Goal: Contribute content: Add original content to the website for others to see

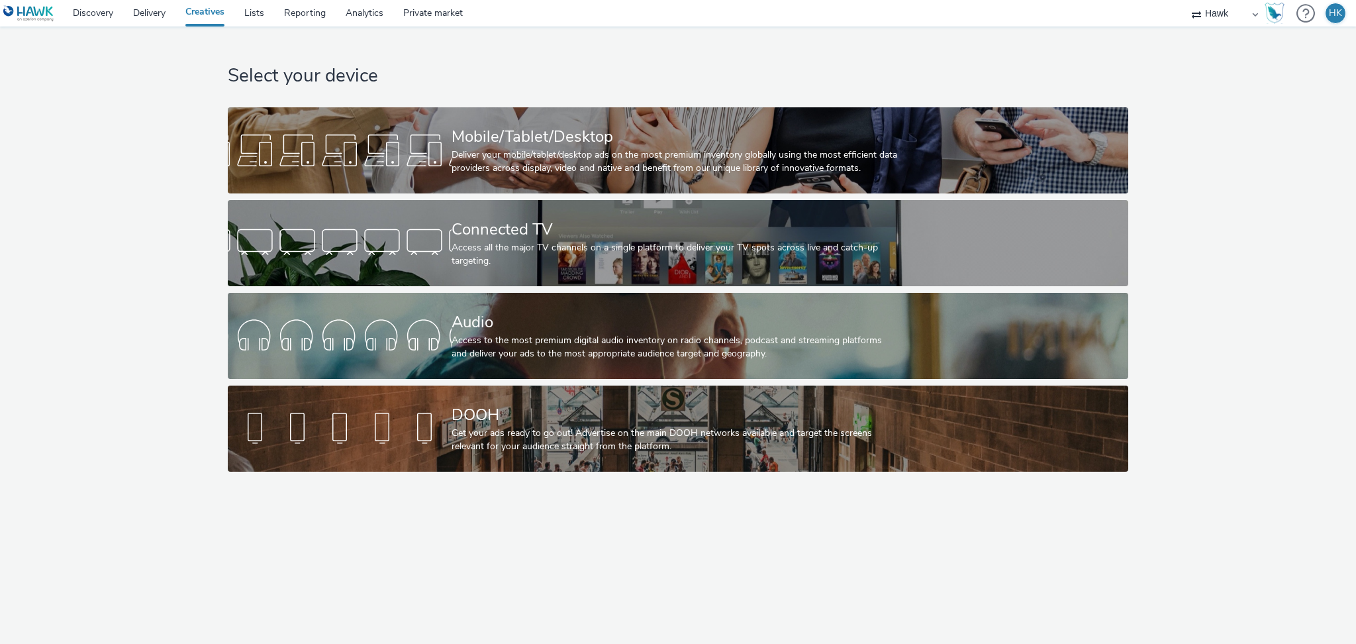
select select "11a7df10-284f-415c-b52a-427acf4c31ae"
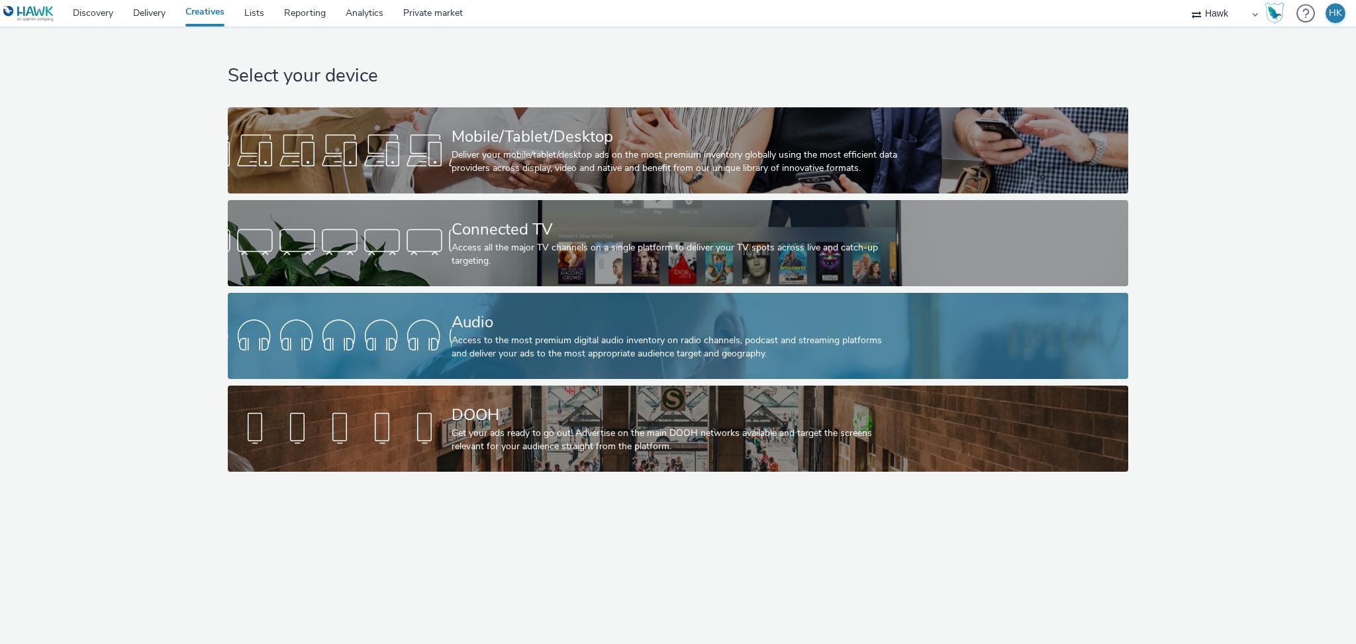
click at [528, 359] on div "Access to the most premium digital audio inventory on radio channels, podcast a…" at bounding box center [676, 347] width 448 height 27
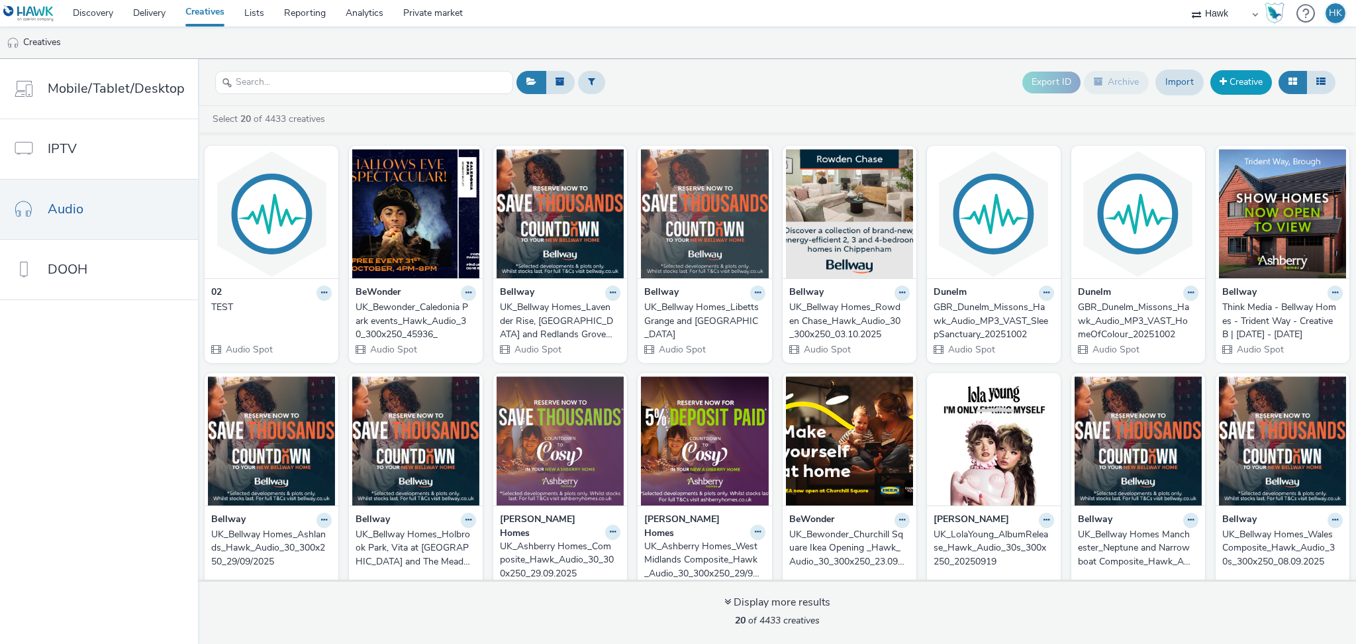
click at [1233, 84] on link "Creative" at bounding box center [1242, 82] width 62 height 24
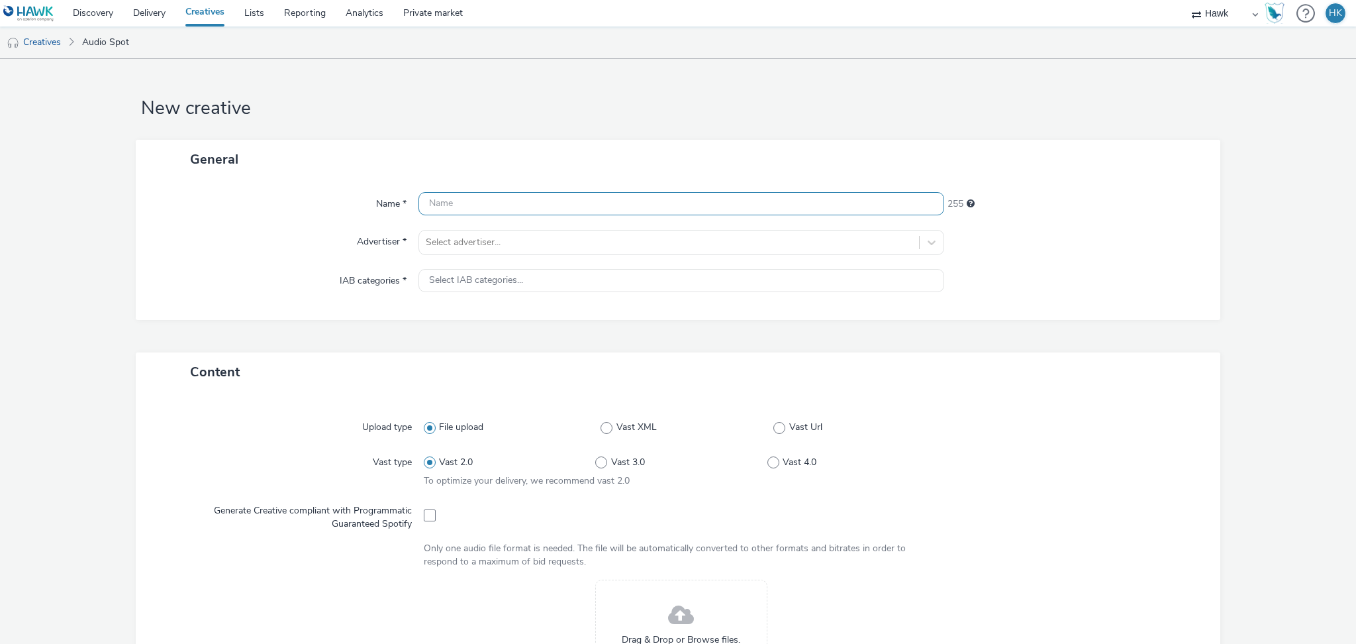
click at [466, 209] on input "text" at bounding box center [682, 203] width 526 height 23
paste input "UK_Bewonder_Thistles October Holidays [DATE] Kids Event_Hawk_Audio_30_300x250_4…"
drag, startPoint x: 850, startPoint y: 201, endPoint x: 814, endPoint y: 195, distance: 36.9
click at [814, 195] on input "UK_Bewonder_Thistles October Holidays [DATE] Kids Event_Hawk_Audio_30_300x250_4…" at bounding box center [682, 203] width 526 height 23
type input "UK_Bewonder_Thistles October Holidays [DATE] Kids Event_Hawk_Audio_30_300x250_9…"
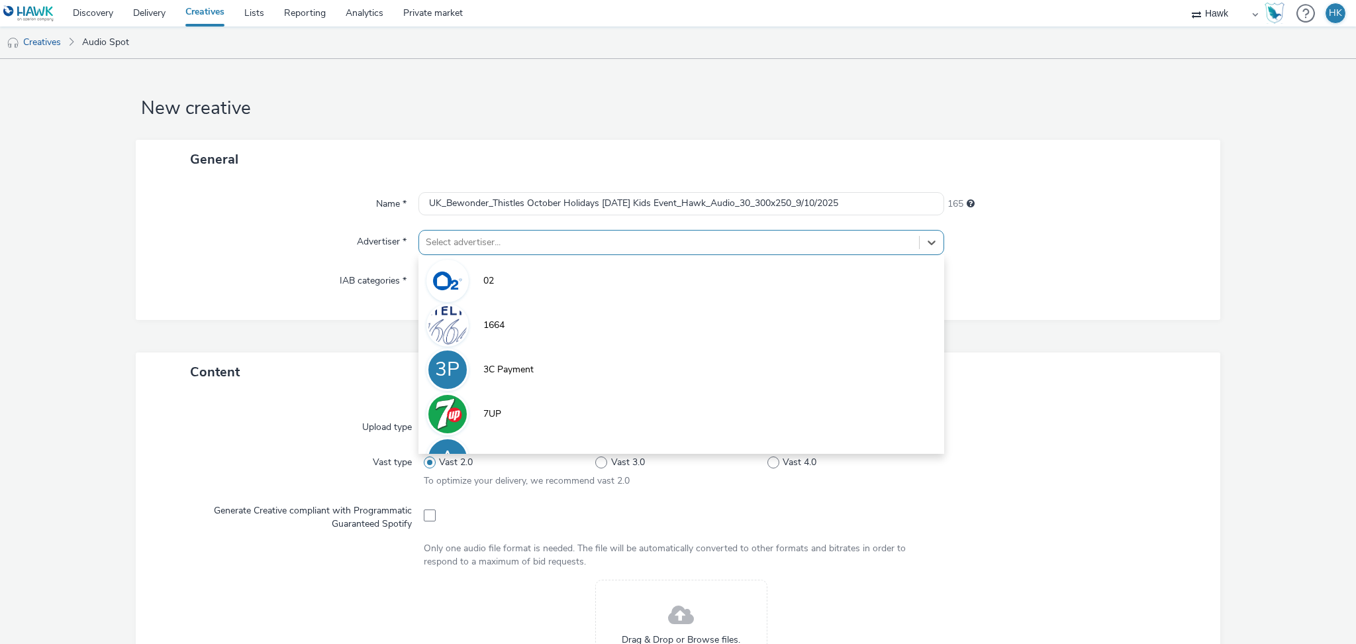
click at [650, 247] on div at bounding box center [669, 242] width 487 height 16
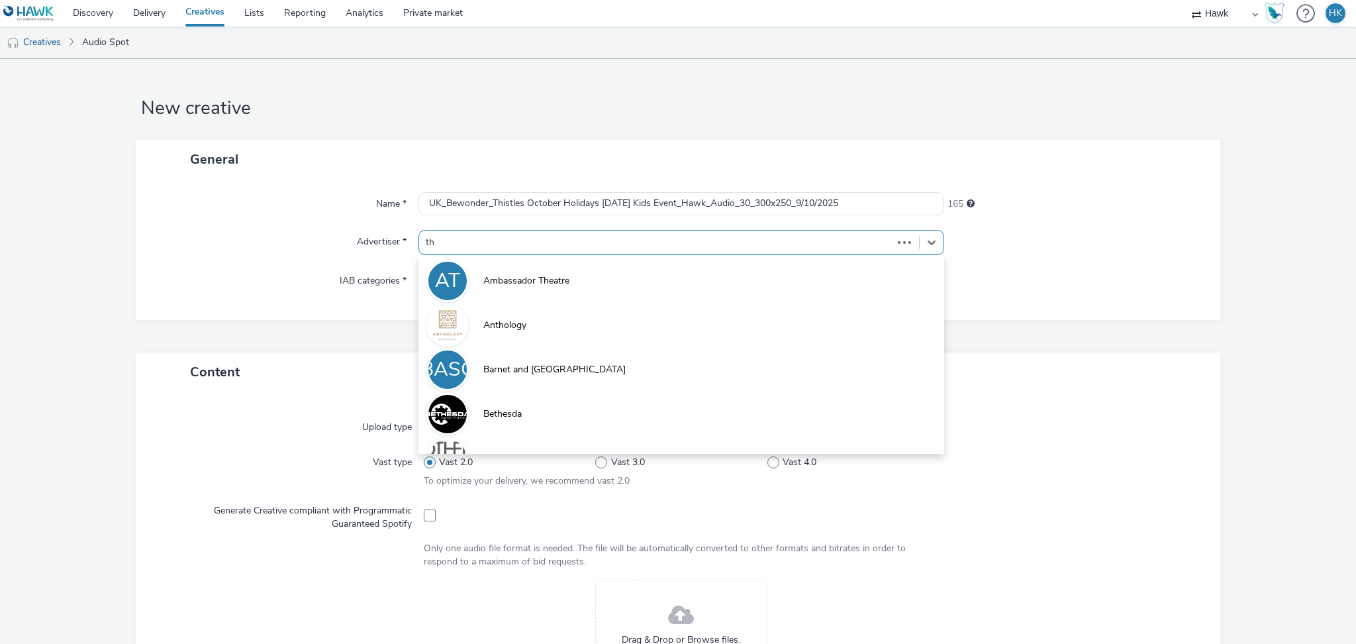
type input "t"
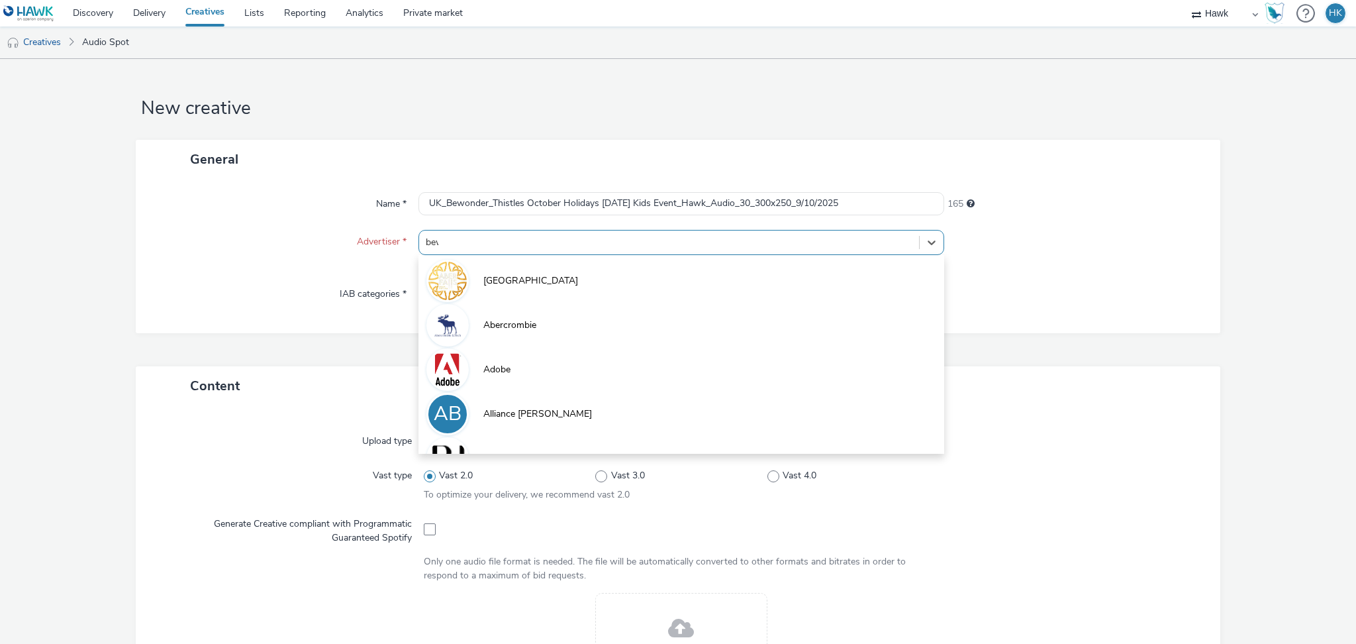
type input "bewo"
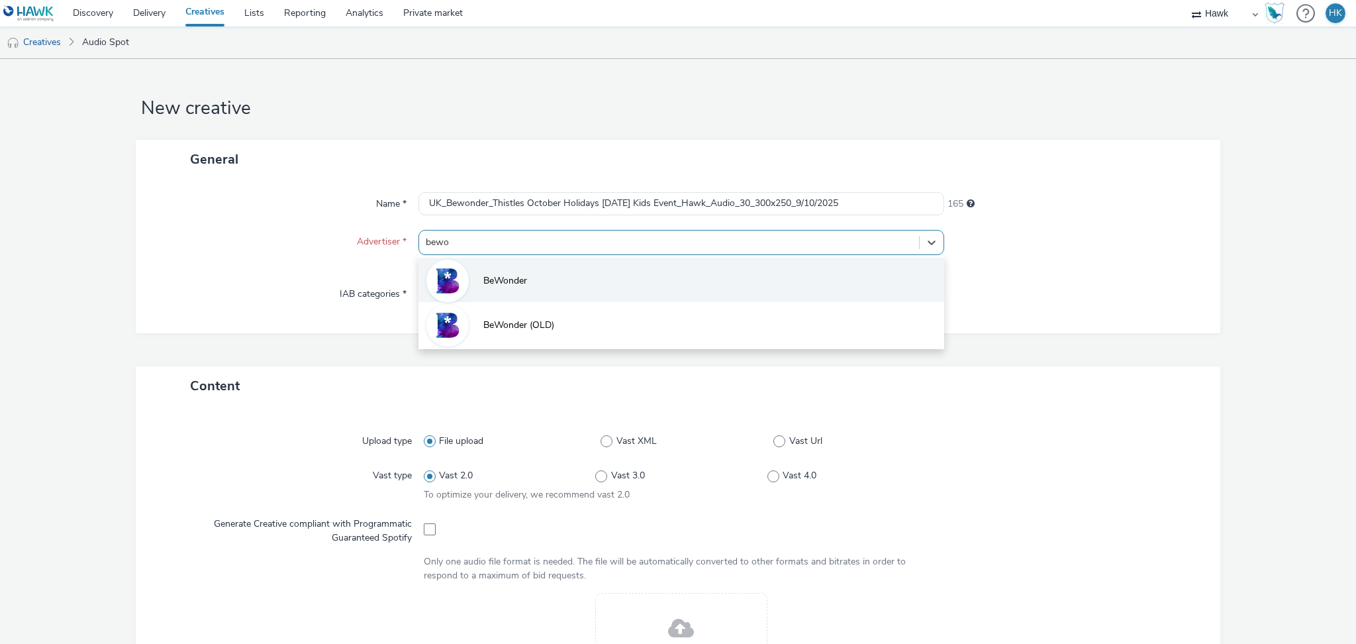
click at [521, 294] on li "BeWonder" at bounding box center [682, 280] width 526 height 44
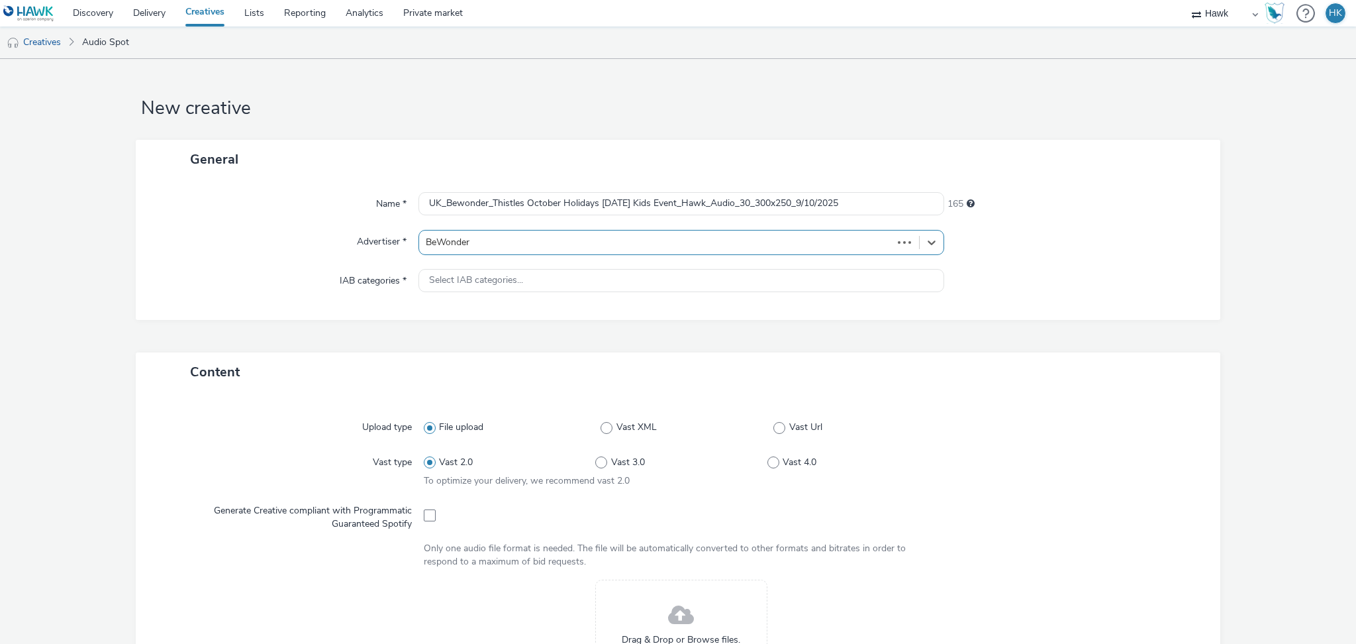
type input "[URL][DOMAIN_NAME]"
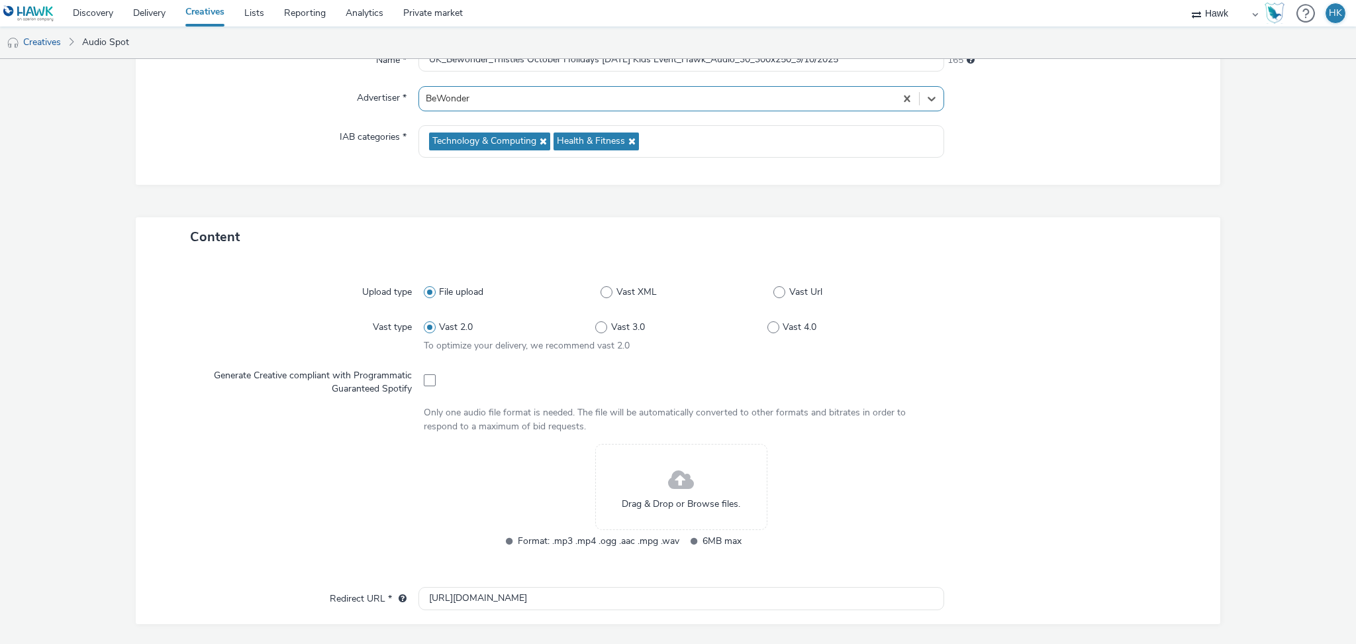
scroll to position [154, 0]
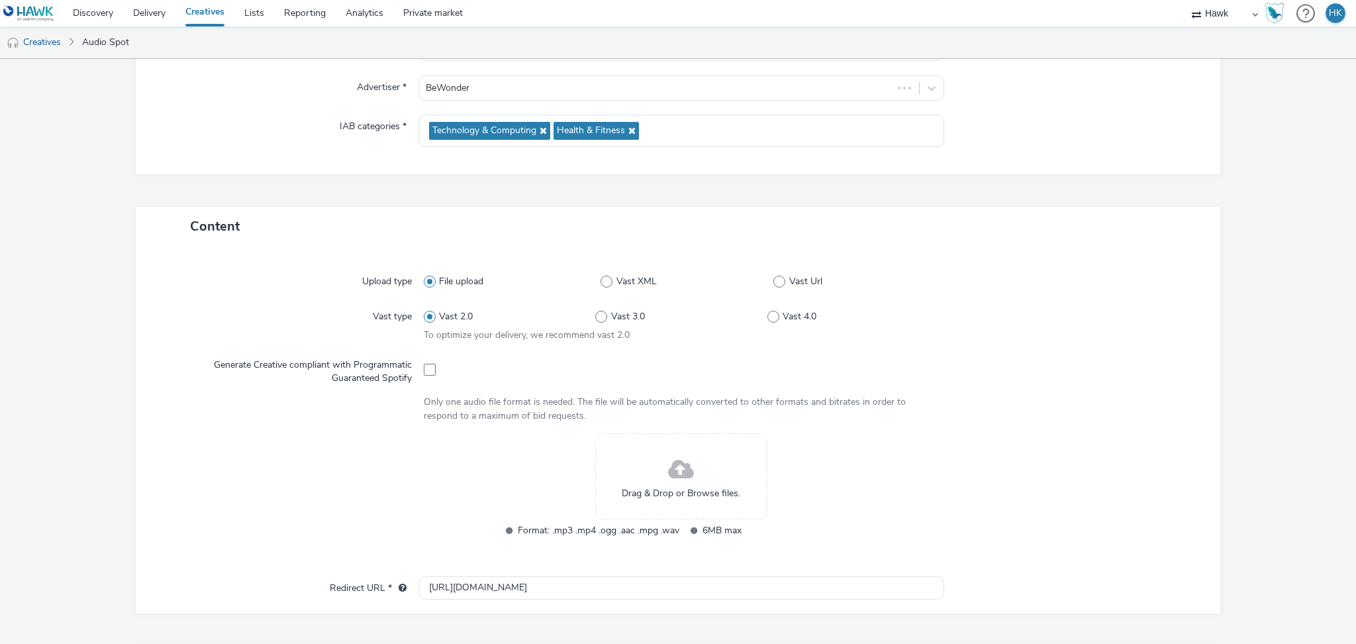
click at [628, 487] on span "Drag & Drop or Browse files." at bounding box center [681, 493] width 119 height 13
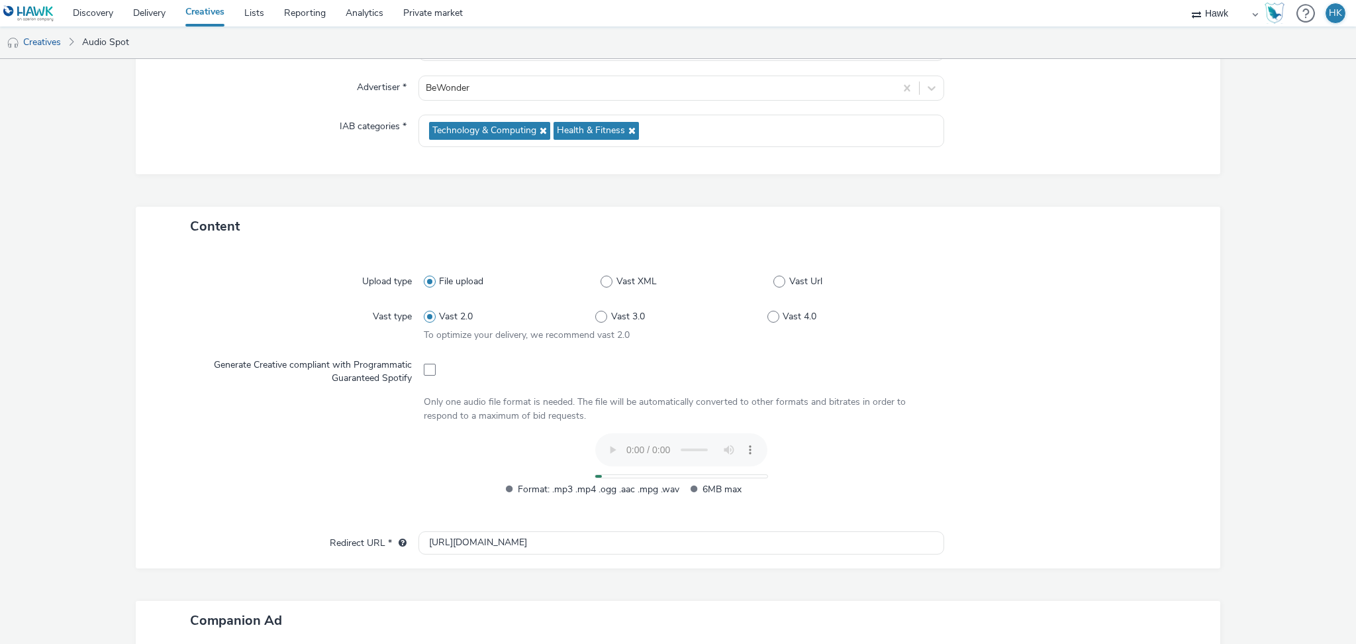
scroll to position [379, 0]
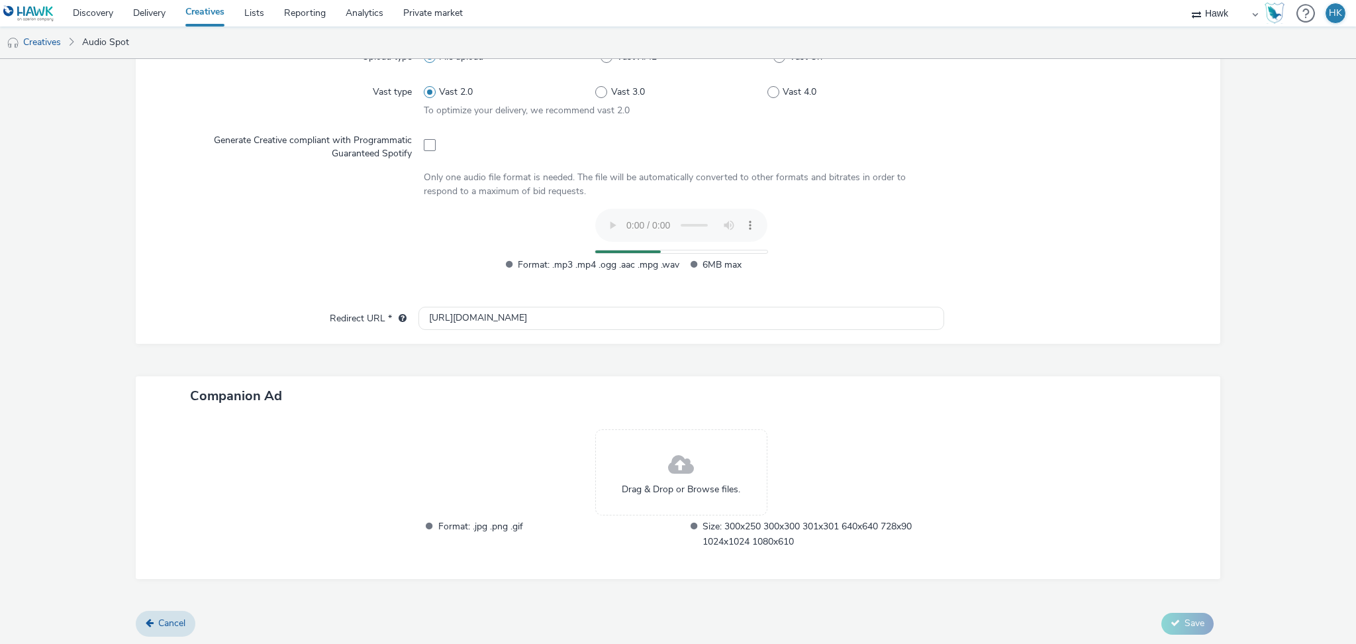
click at [693, 468] on div "Drag & Drop or Browse files." at bounding box center [681, 472] width 172 height 86
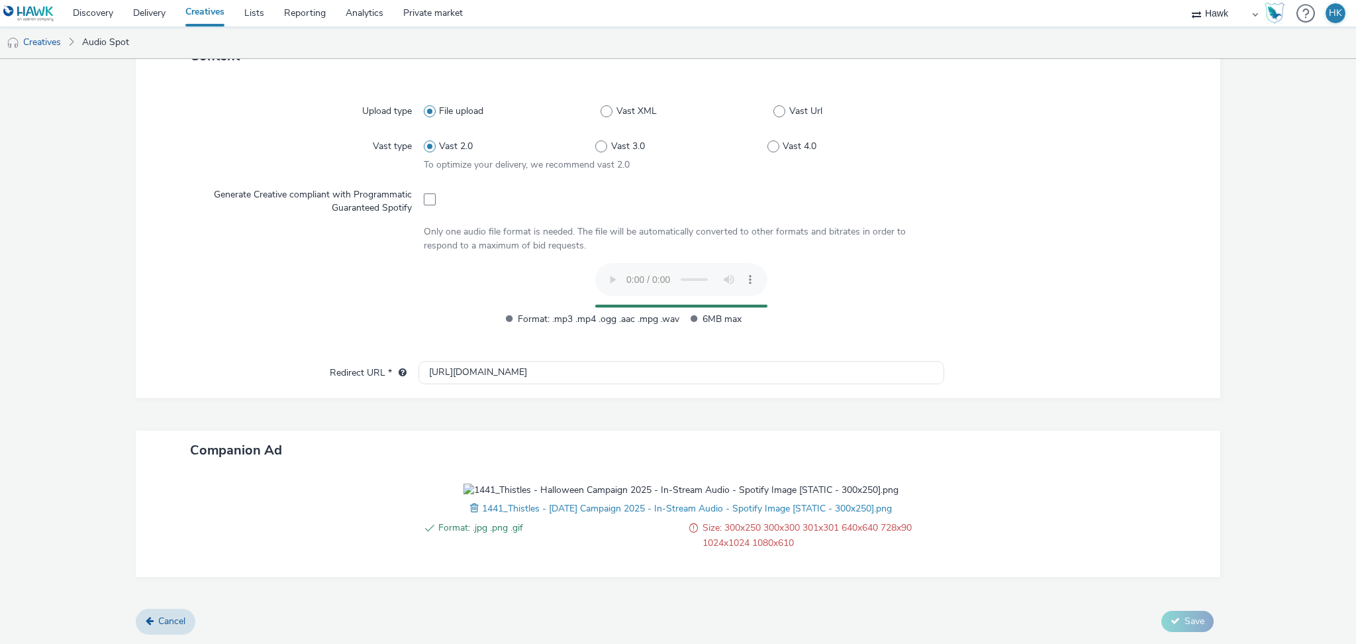
scroll to position [374, 0]
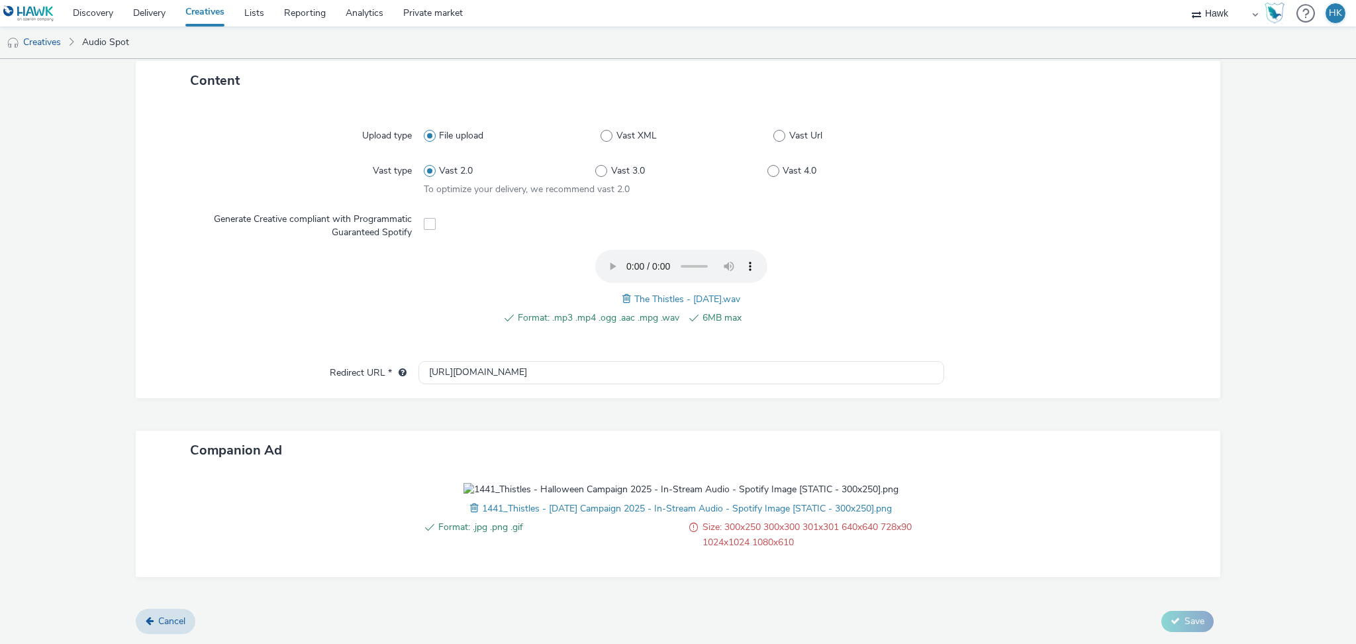
click at [470, 511] on span at bounding box center [476, 508] width 12 height 15
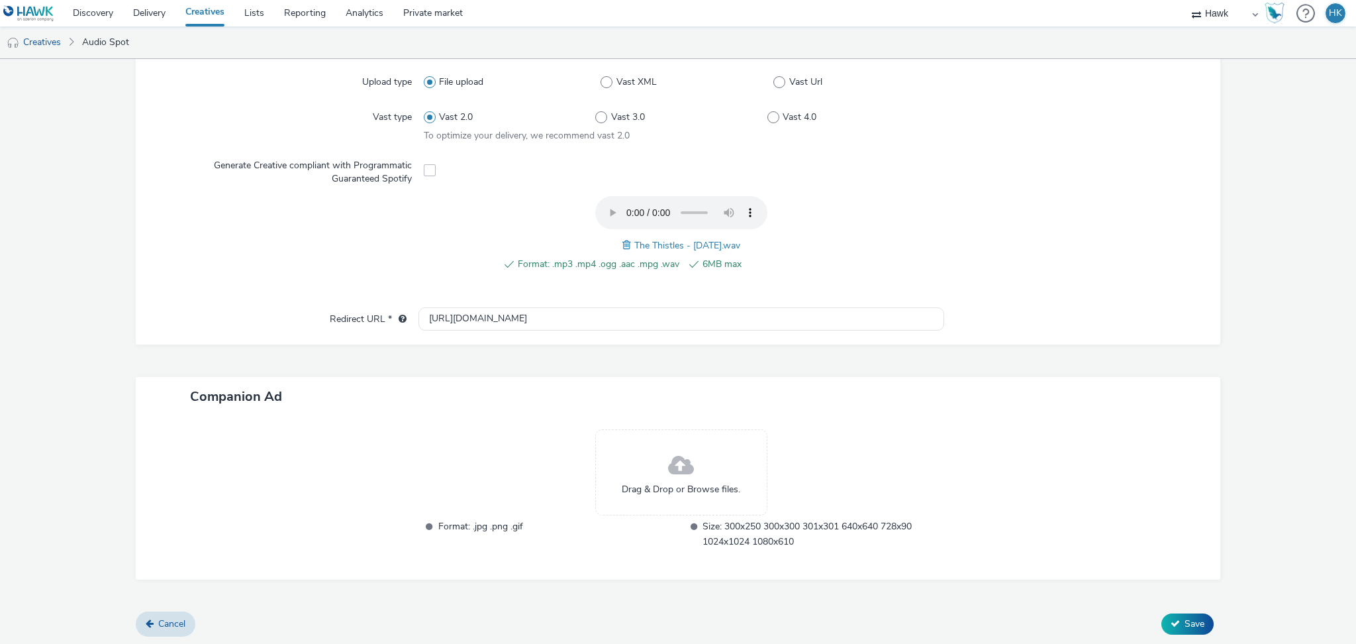
click at [673, 503] on div "Drag & Drop or Browse files." at bounding box center [681, 472] width 172 height 86
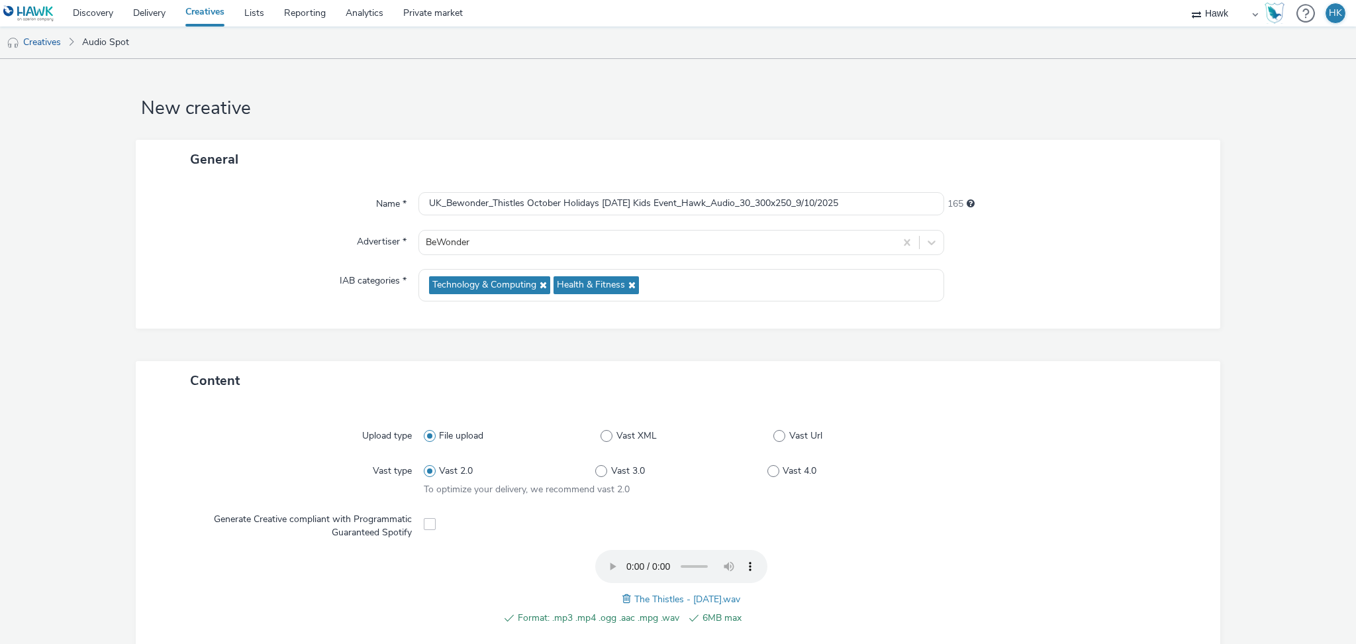
scroll to position [374, 0]
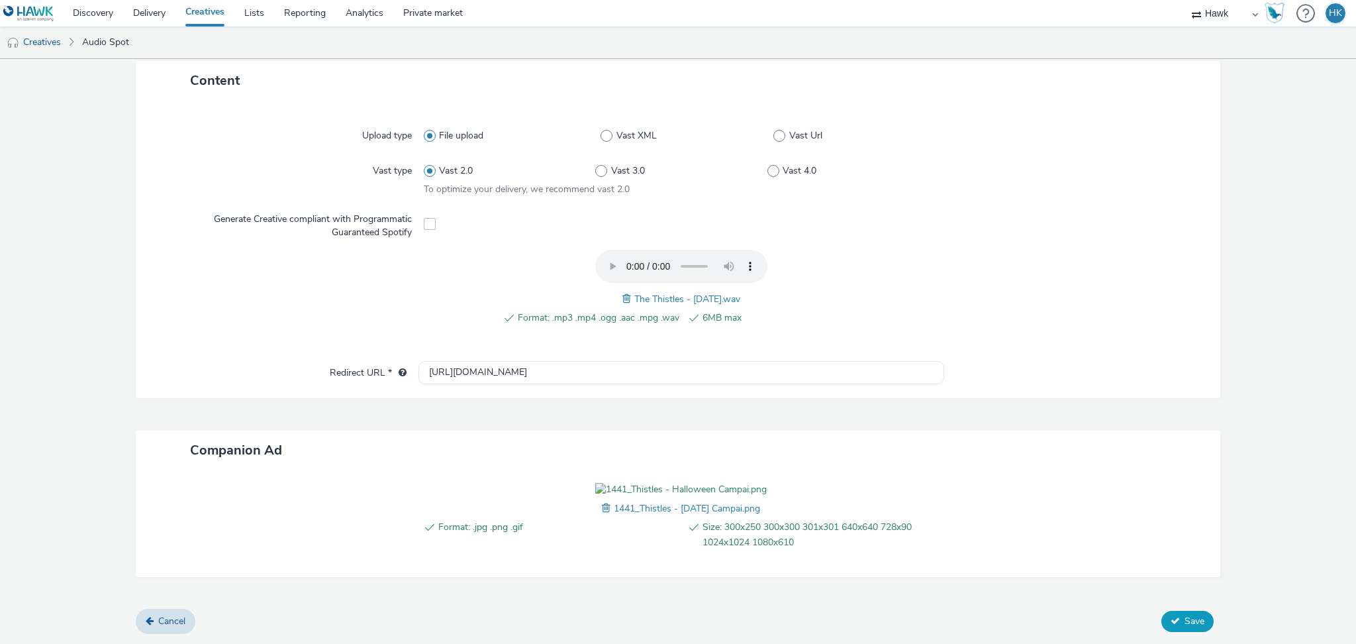
click at [1169, 617] on button "Save" at bounding box center [1188, 621] width 52 height 21
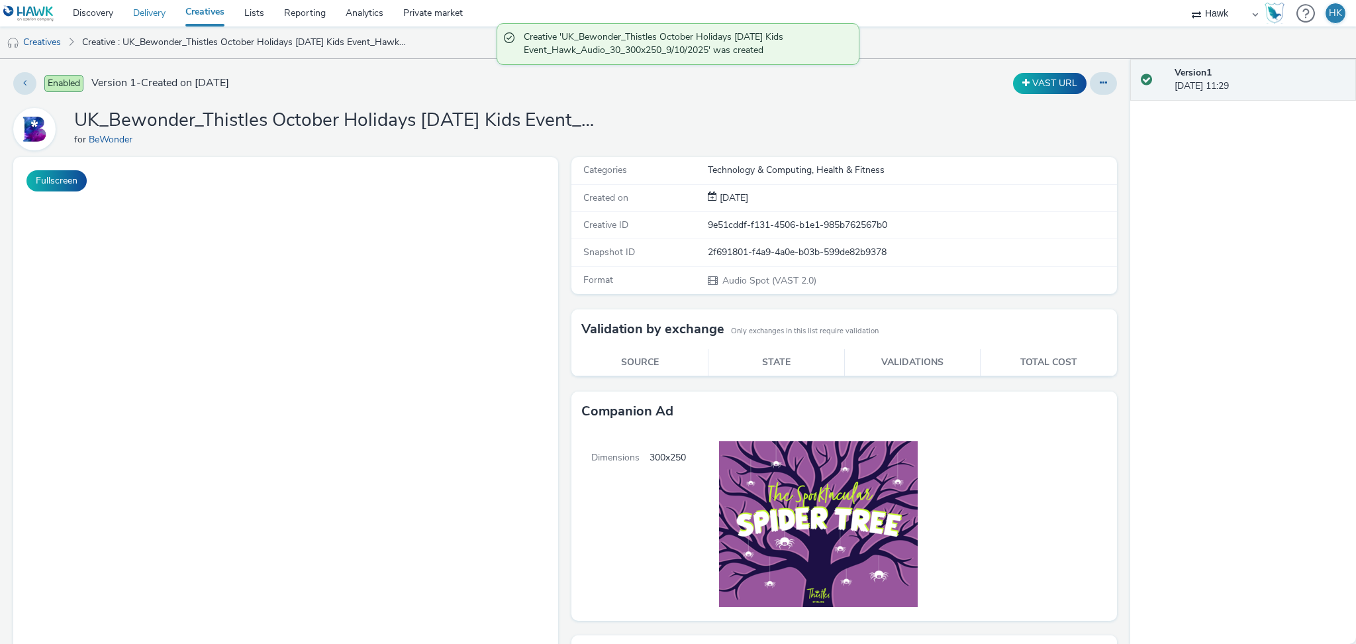
click at [162, 21] on link "Delivery" at bounding box center [149, 13] width 52 height 26
